Goal: Check status: Check status

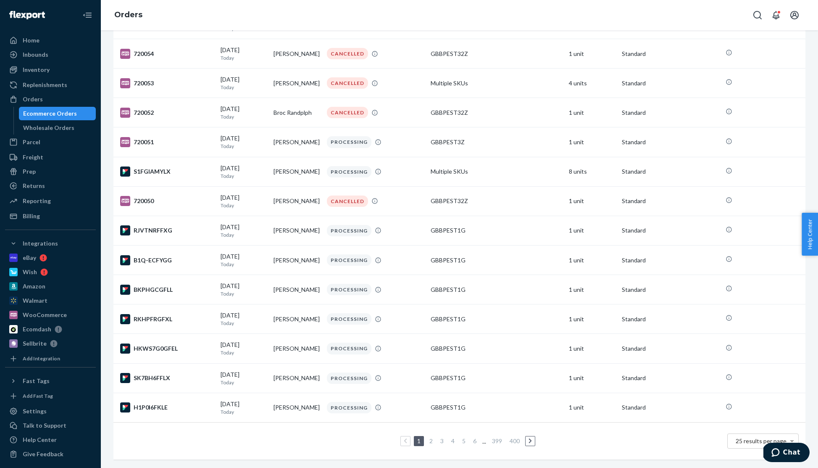
scroll to position [433, 0]
click at [432, 443] on link "2" at bounding box center [431, 440] width 7 height 7
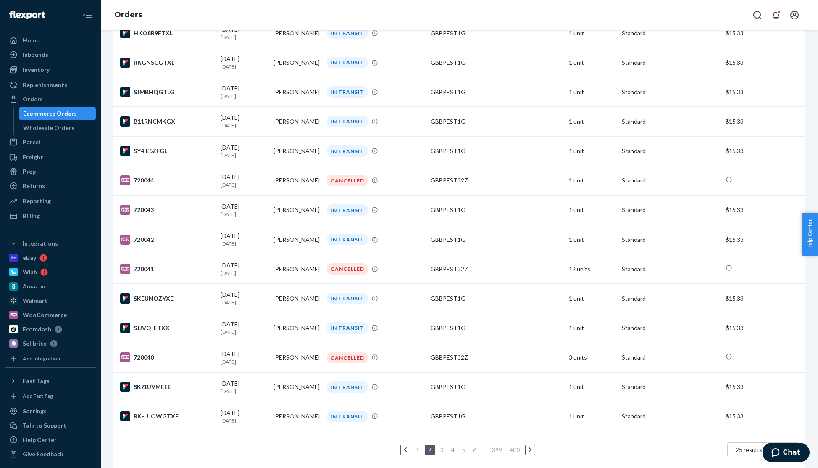
scroll to position [420, 0]
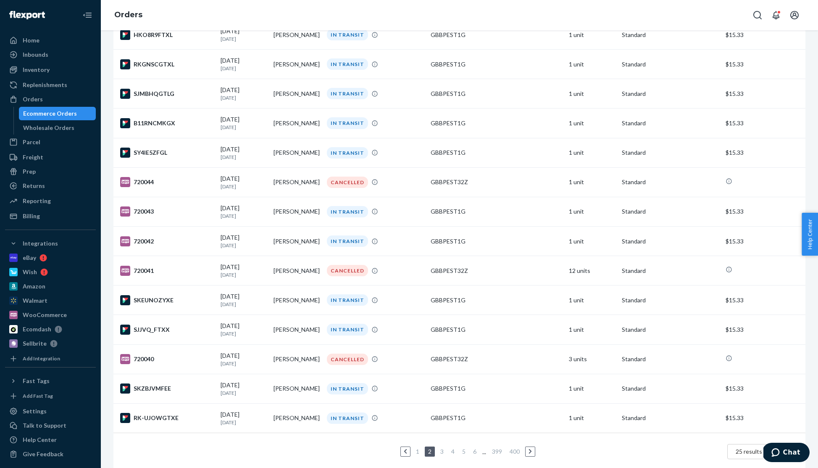
click at [444, 455] on link "3" at bounding box center [442, 451] width 7 height 7
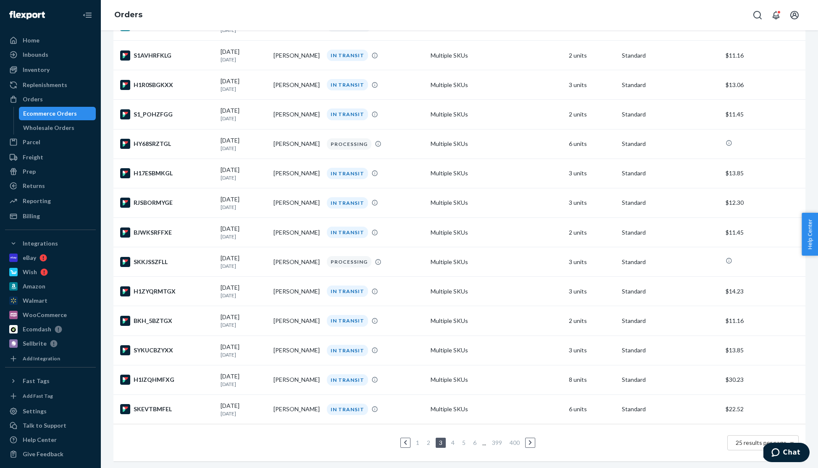
scroll to position [432, 0]
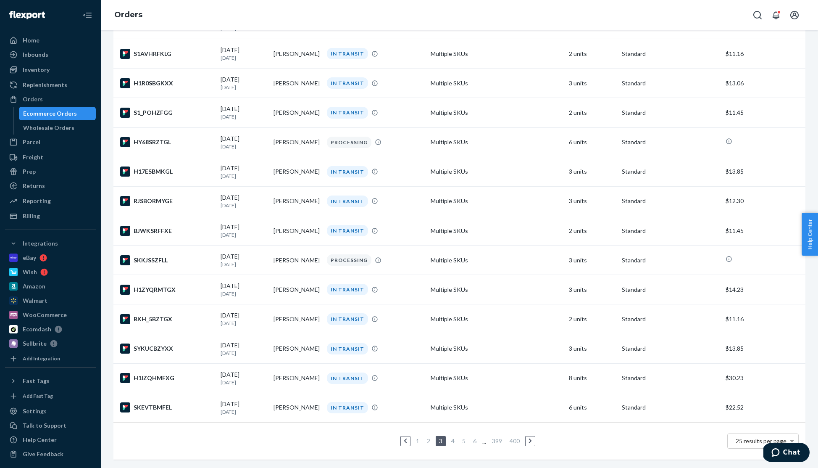
click at [454, 442] on link "4" at bounding box center [453, 440] width 7 height 7
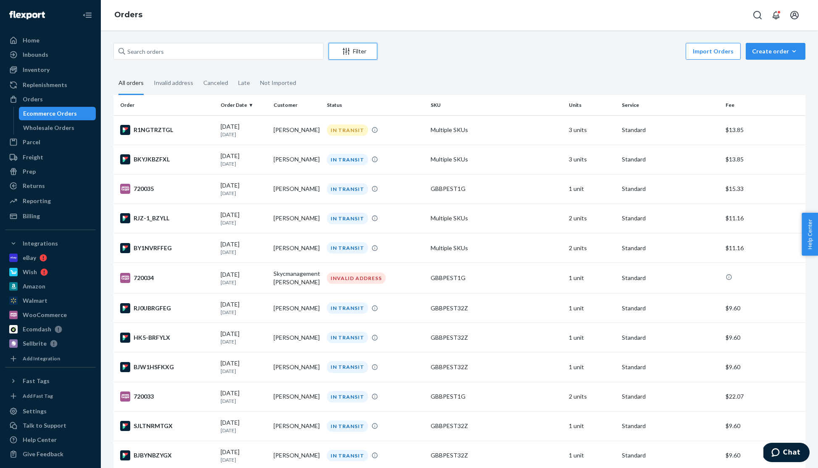
click at [353, 53] on div "Filter" at bounding box center [353, 51] width 48 height 8
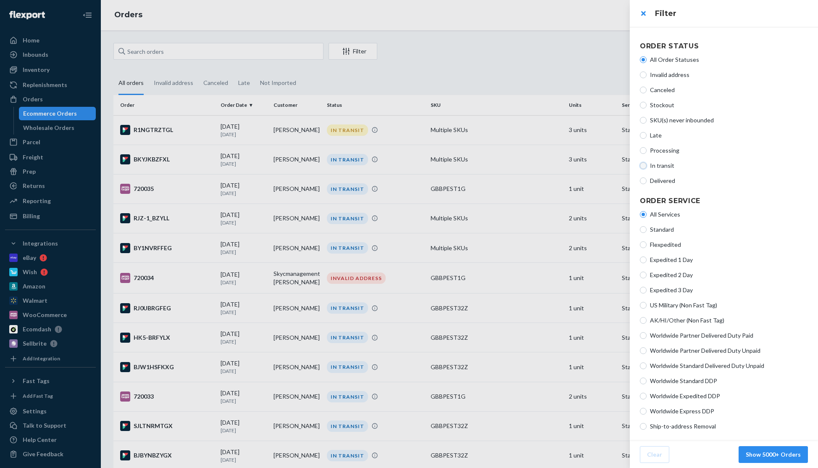
click at [644, 166] on input "In transit" at bounding box center [643, 165] width 7 height 7
radio input "true"
radio input "false"
drag, startPoint x: 778, startPoint y: 456, endPoint x: 778, endPoint y: 448, distance: 8.0
click at [778, 456] on button "Show 1938 Orders" at bounding box center [776, 454] width 66 height 17
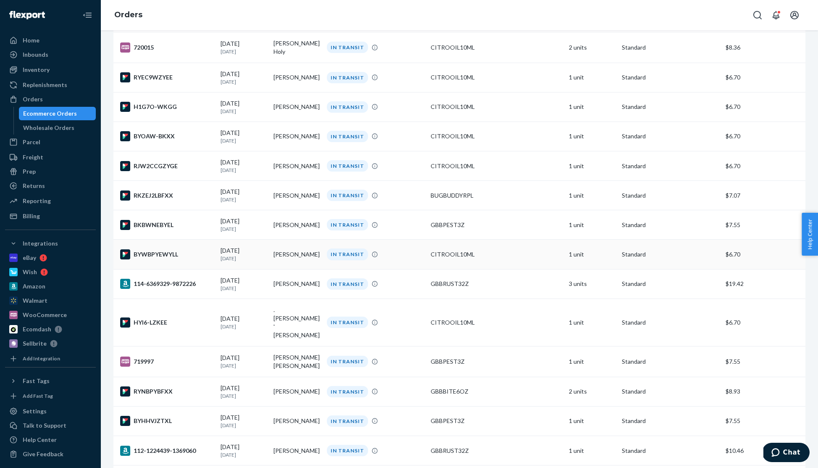
scroll to position [433, 0]
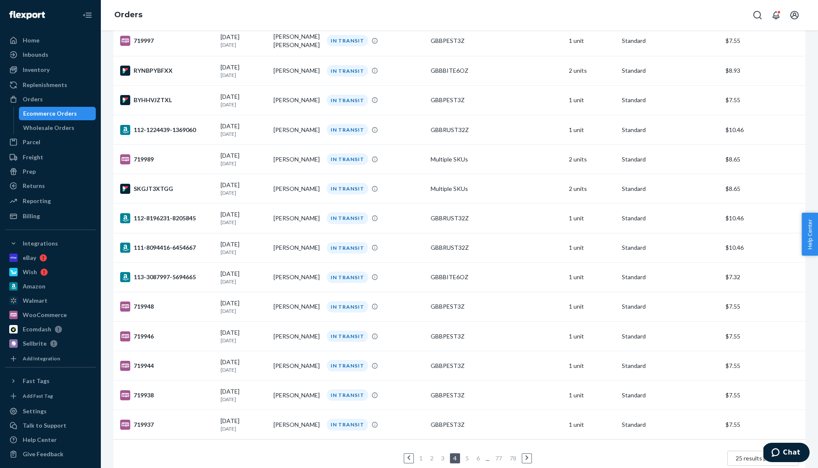
click at [443, 454] on link "3" at bounding box center [443, 457] width 7 height 7
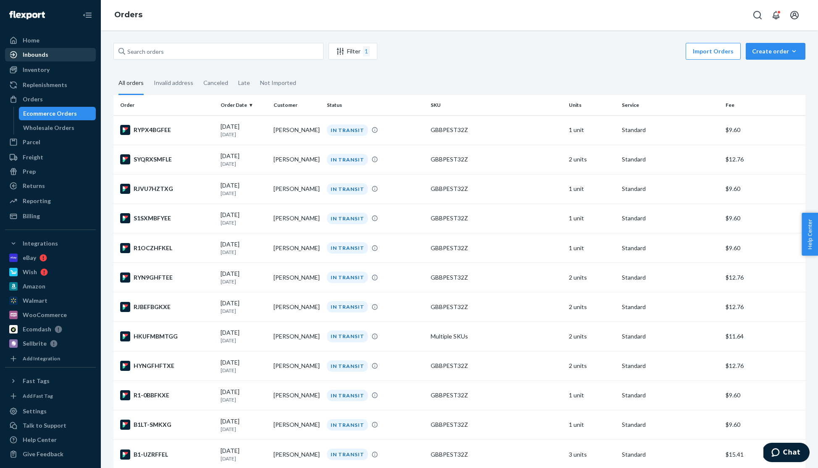
click at [46, 55] on div "Inbounds" at bounding box center [36, 54] width 26 height 8
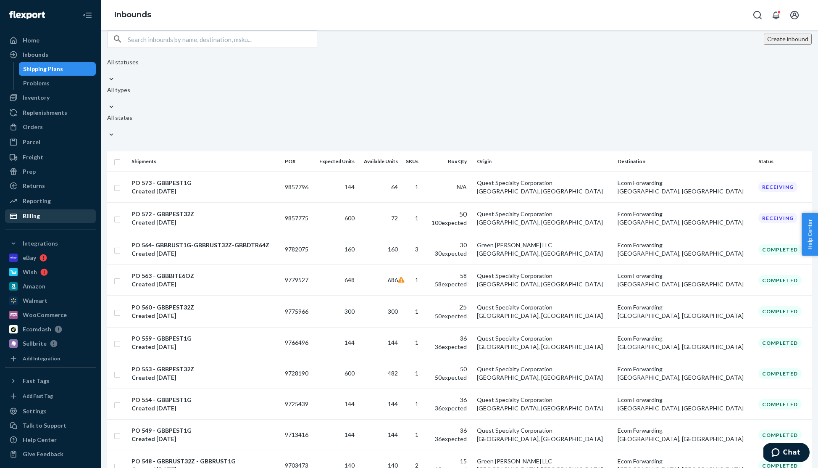
click at [40, 215] on div "Billing" at bounding box center [50, 216] width 89 height 12
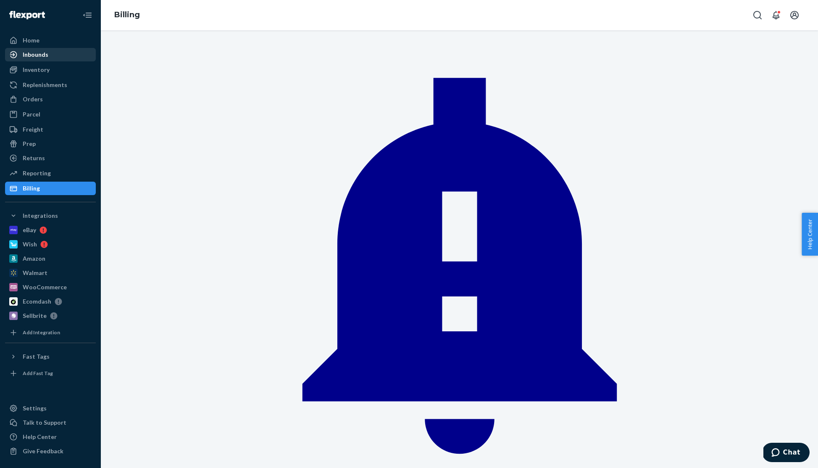
click at [45, 55] on div "Inbounds" at bounding box center [36, 54] width 26 height 8
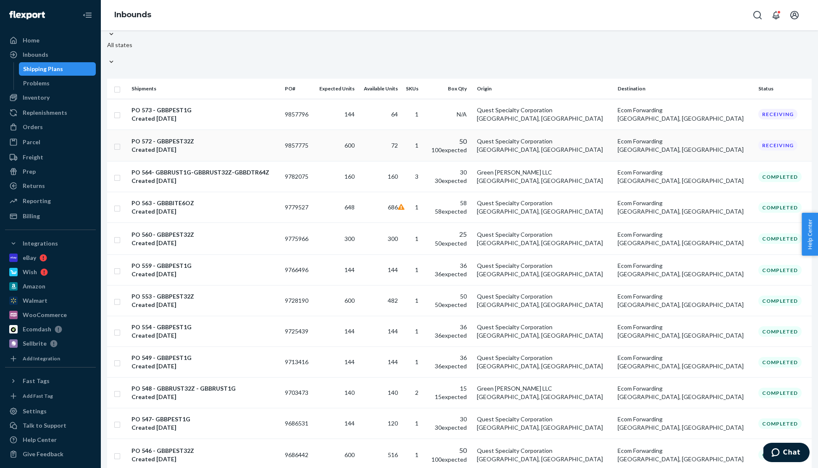
scroll to position [67, 0]
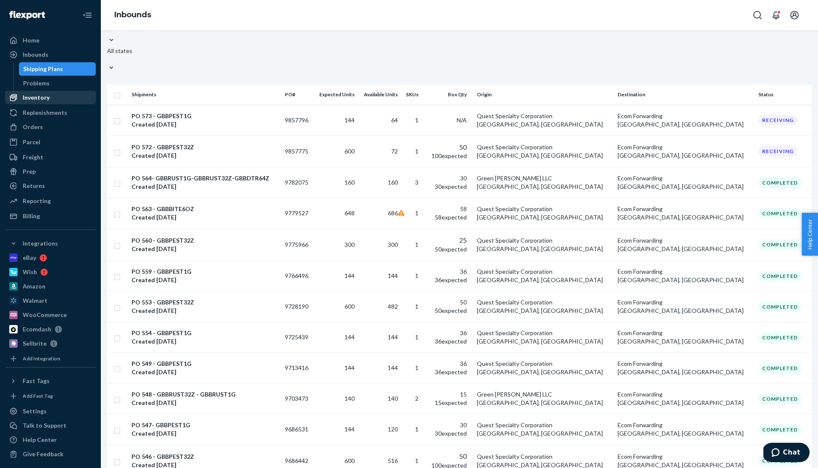
click at [42, 97] on div "Inventory" at bounding box center [36, 97] width 27 height 8
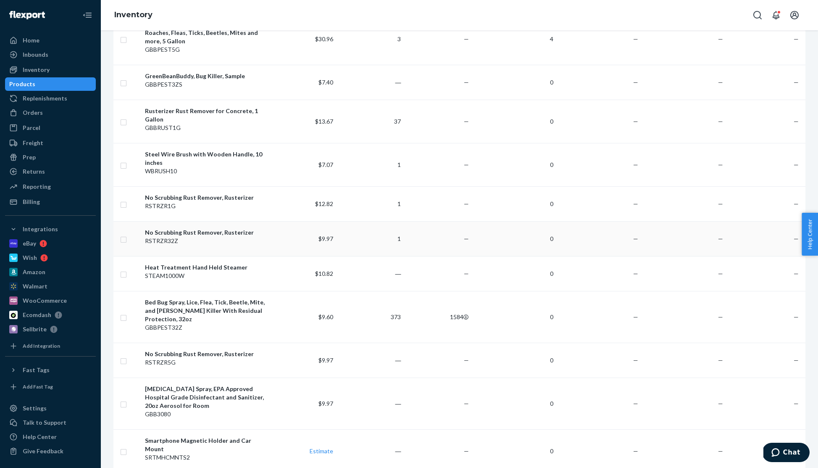
scroll to position [481, 0]
click at [47, 50] on div "Inbounds" at bounding box center [36, 54] width 26 height 8
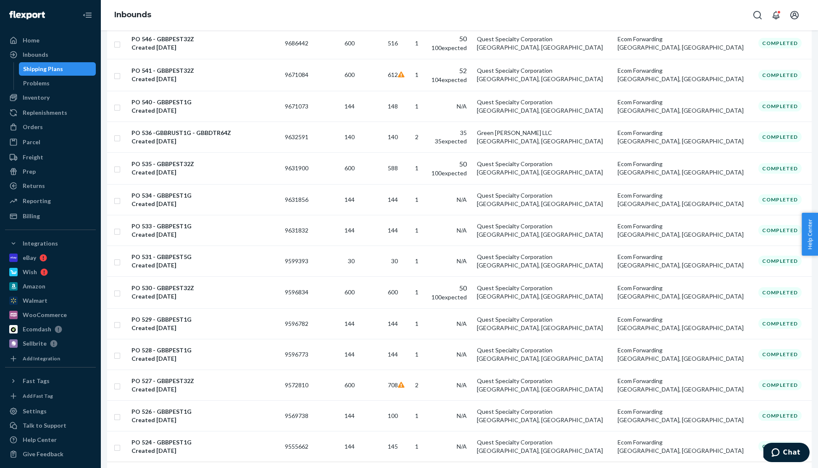
scroll to position [488, 0]
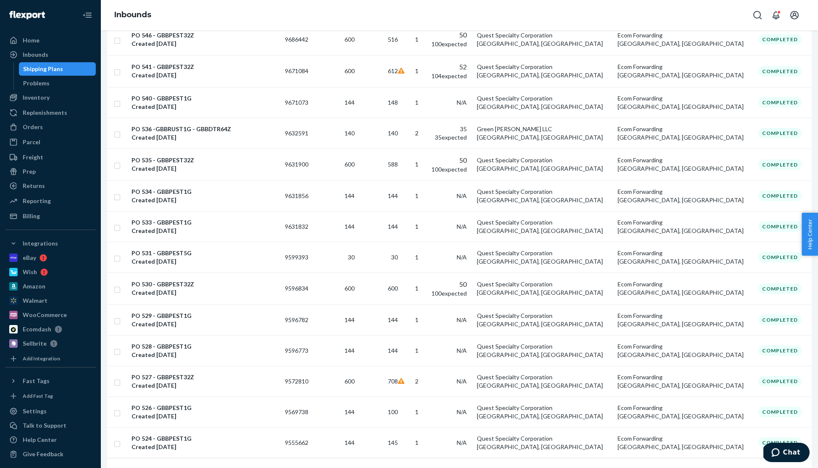
click at [436, 467] on link "2" at bounding box center [434, 476] width 7 height 7
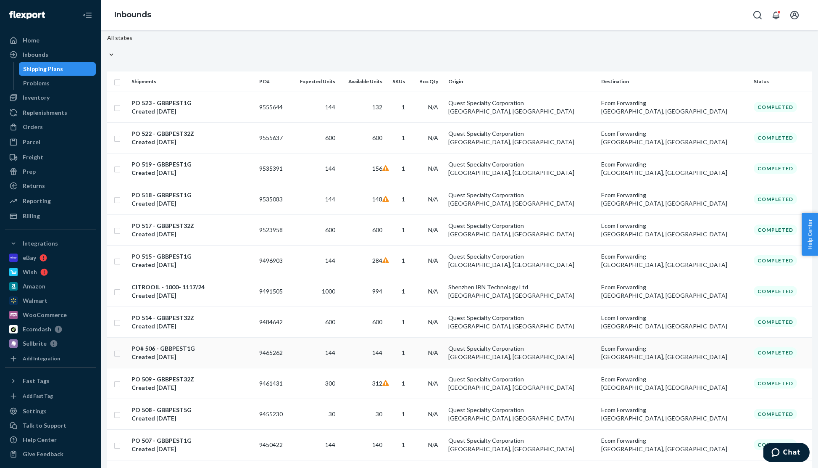
scroll to position [80, 0]
drag, startPoint x: 139, startPoint y: 359, endPoint x: 327, endPoint y: 369, distance: 188.6
click at [330, 398] on tr "PO 508 - GBBPEST5G Created [DATE] 9455230 30 30 1 N/A Quest Specialty Corporati…" at bounding box center [459, 413] width 705 height 31
copy tr "PO 508 - GBBPEST5G Created [DATE] 9455230"
click at [34, 52] on div "Inbounds" at bounding box center [36, 54] width 26 height 8
